Goal: Book appointment/travel/reservation

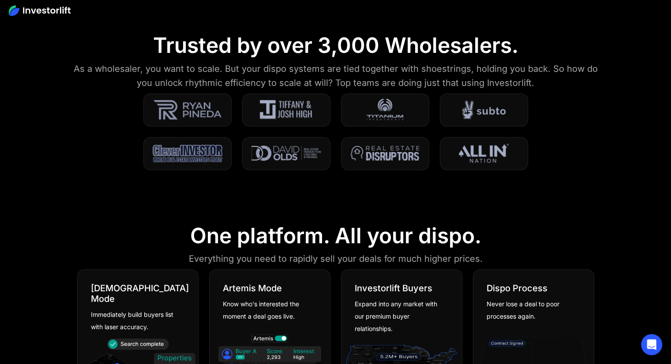
scroll to position [353, 0]
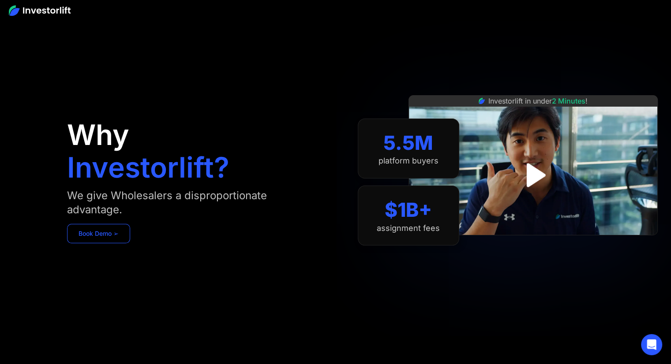
click at [128, 234] on link "Book Demo ➢" at bounding box center [98, 233] width 63 height 19
